Goal: Task Accomplishment & Management: Complete application form

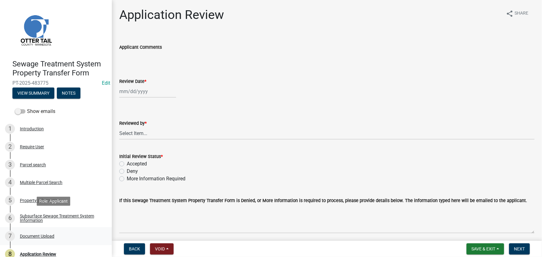
drag, startPoint x: 62, startPoint y: 216, endPoint x: 54, endPoint y: 229, distance: 15.1
click at [62, 216] on div "Subsurface Sewage Treatment System Information" at bounding box center [61, 218] width 82 height 9
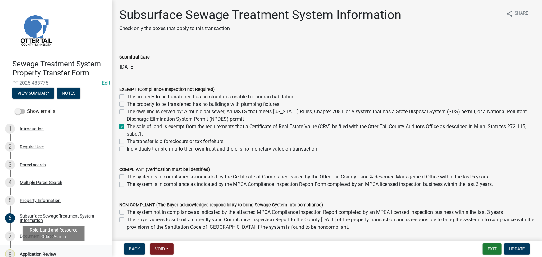
click at [48, 253] on div "Application Review" at bounding box center [38, 254] width 36 height 4
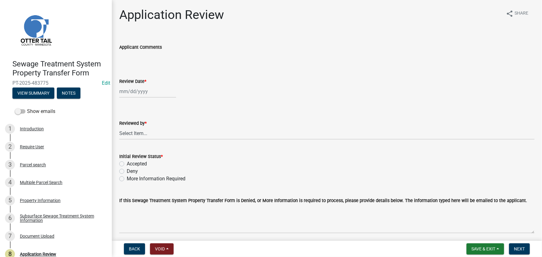
click at [139, 126] on div "Reviewed by *" at bounding box center [326, 123] width 415 height 7
click at [137, 80] on label "Review Date *" at bounding box center [132, 82] width 27 height 4
click at [137, 85] on input "Review Date *" at bounding box center [147, 91] width 57 height 13
select select "9"
select select "2025"
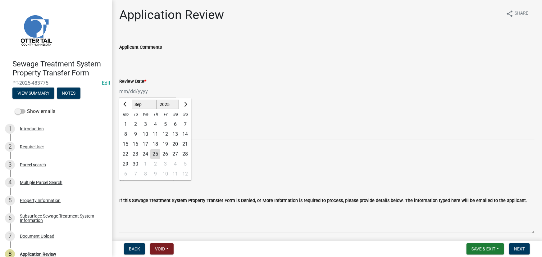
click at [137, 89] on div "[PERSON_NAME] Feb Mar Apr [PERSON_NAME][DATE] Oct Nov [DATE] 1526 1527 1528 152…" at bounding box center [147, 91] width 57 height 13
click at [156, 154] on div "25" at bounding box center [155, 154] width 10 height 10
type input "[DATE]"
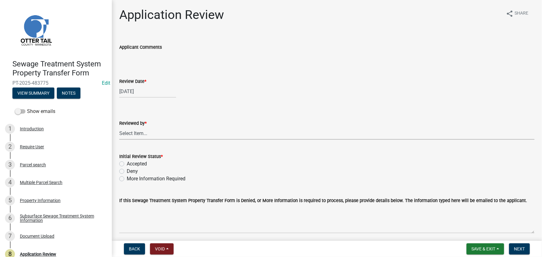
click at [141, 133] on select "Select Item... [PERSON_NAME] [PERSON_NAME] [PERSON_NAME] [PERSON_NAME] [PERSON_…" at bounding box center [326, 133] width 415 height 13
click at [119, 127] on select "Select Item... [PERSON_NAME] [PERSON_NAME] [PERSON_NAME] [PERSON_NAME] [PERSON_…" at bounding box center [326, 133] width 415 height 13
select select "190fd4c8-42ef-492b-a4a0-a0213555944c"
click at [138, 166] on label "Accepted" at bounding box center [137, 163] width 20 height 7
click at [131, 164] on input "Accepted" at bounding box center [129, 162] width 4 height 4
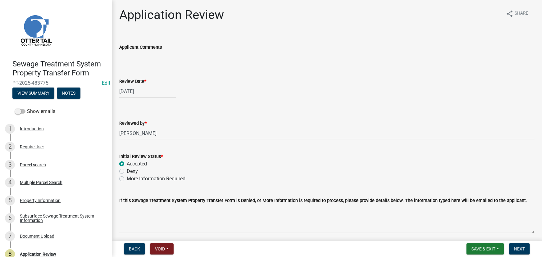
radio input "true"
click at [525, 248] on button "Next" at bounding box center [519, 249] width 21 height 11
